Goal: Error: Check status

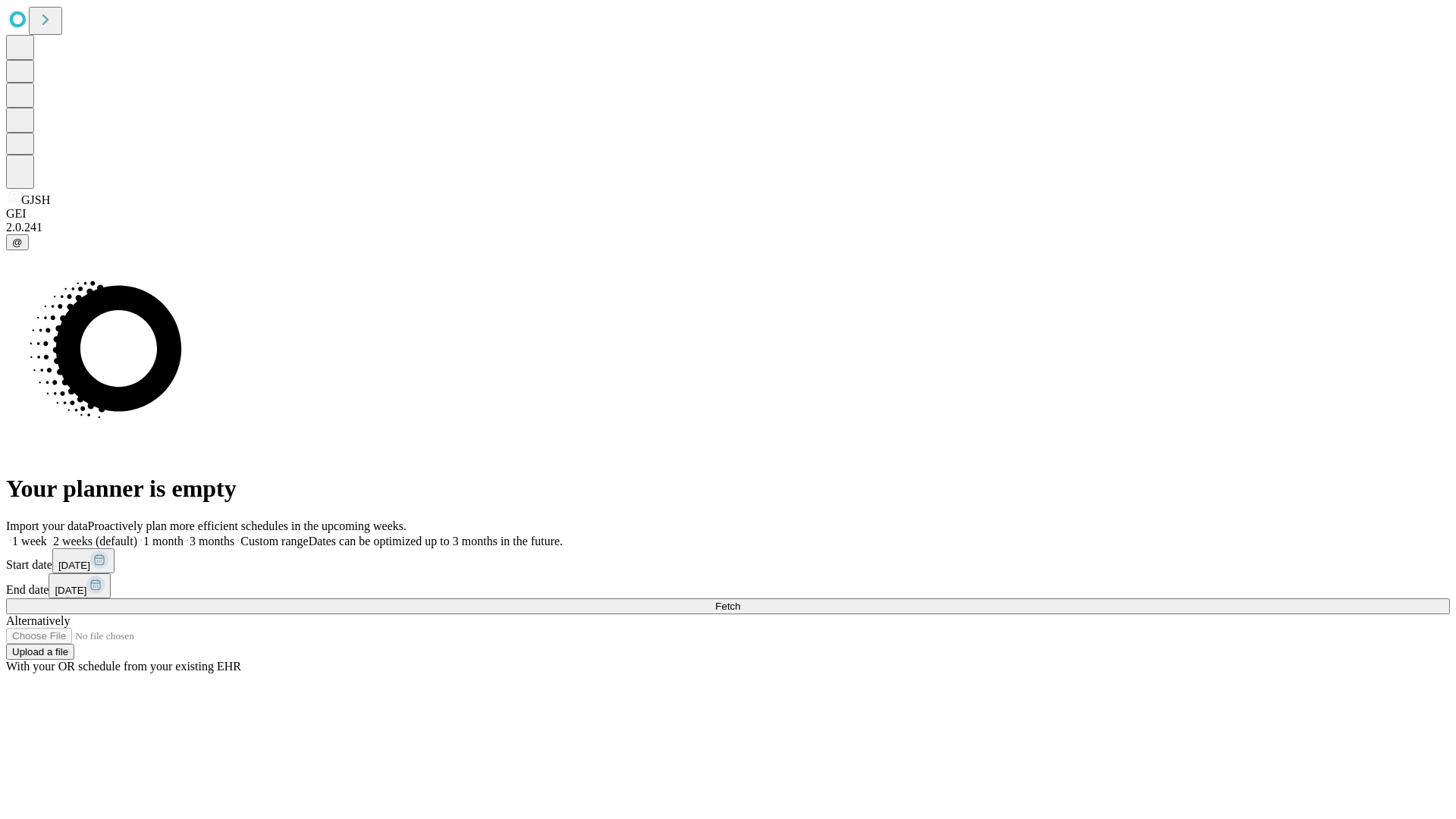
click at [740, 600] on span "Fetch" at bounding box center [728, 606] width 25 height 11
